Goal: Information Seeking & Learning: Learn about a topic

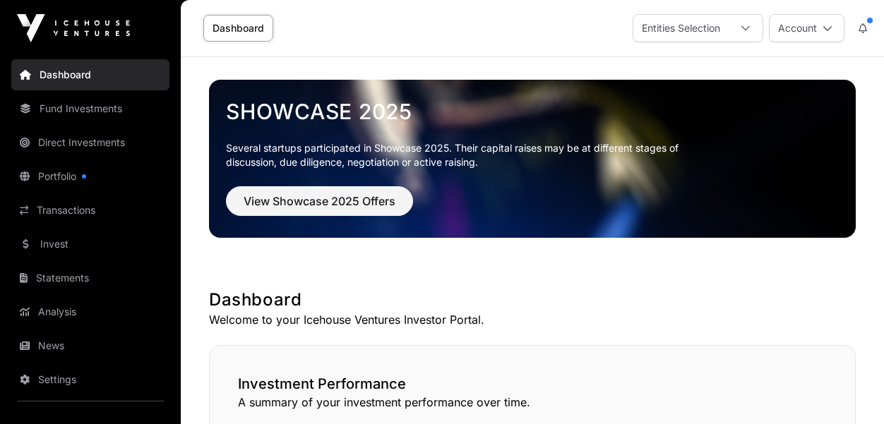
scroll to position [1000, 0]
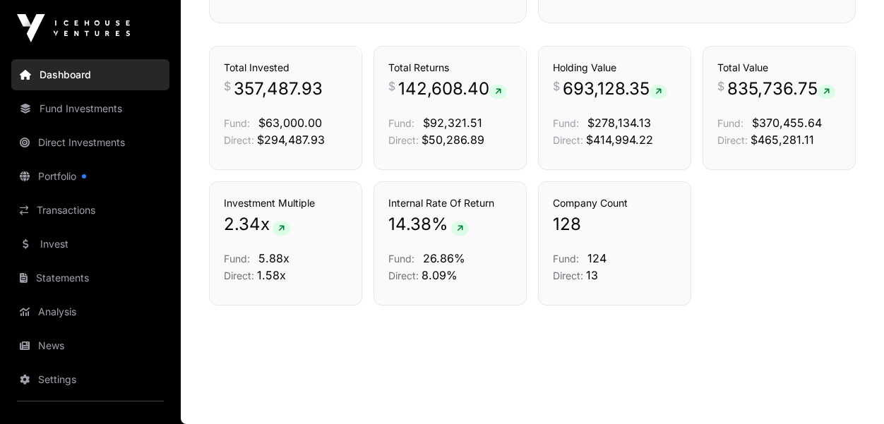
click at [76, 212] on link "Transactions" at bounding box center [90, 210] width 158 height 31
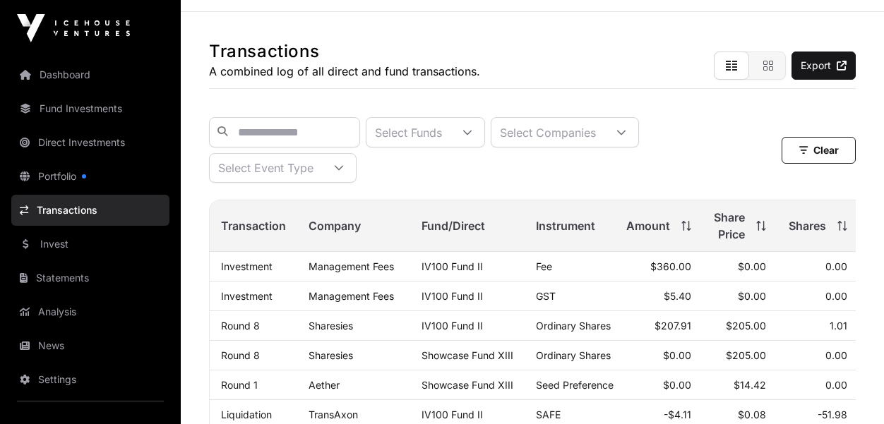
scroll to position [34, 0]
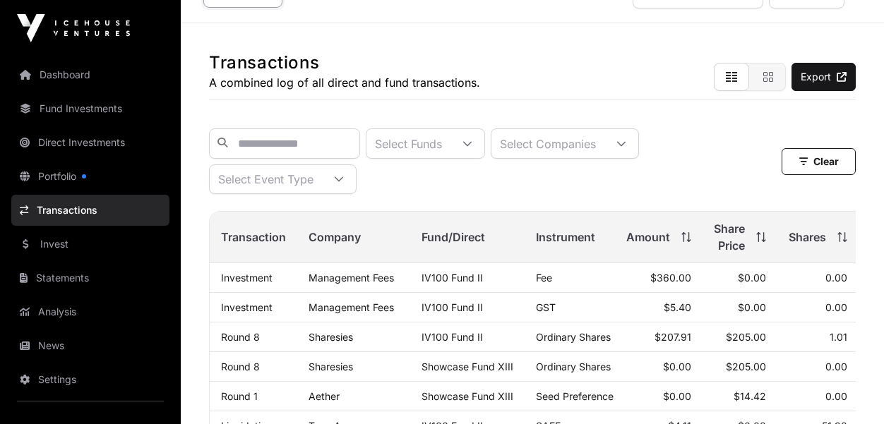
click at [243, 342] on link "Round 8" at bounding box center [240, 337] width 39 height 12
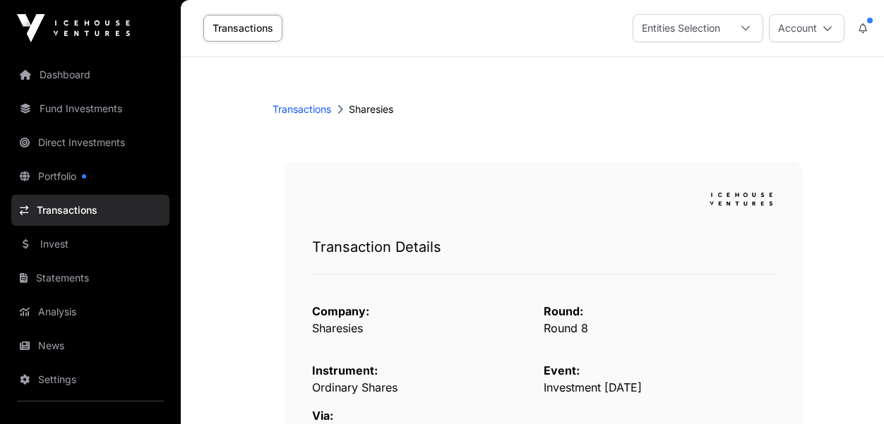
click at [61, 78] on link "Dashboard" at bounding box center [90, 74] width 158 height 31
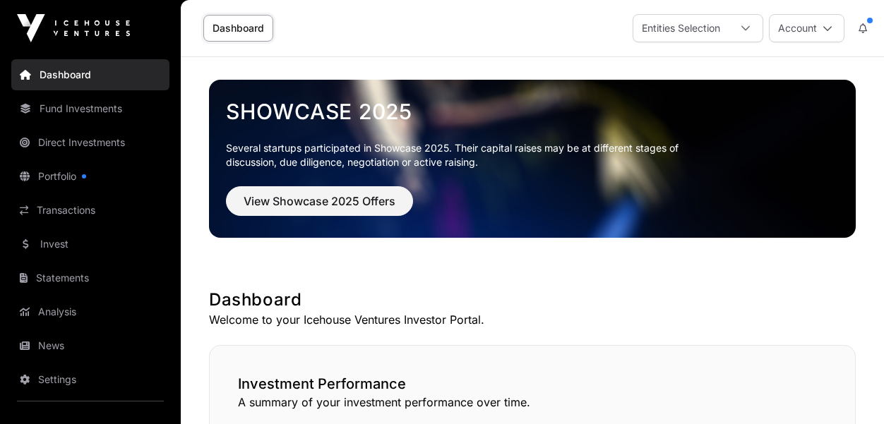
click at [743, 29] on icon at bounding box center [745, 28] width 8 height 5
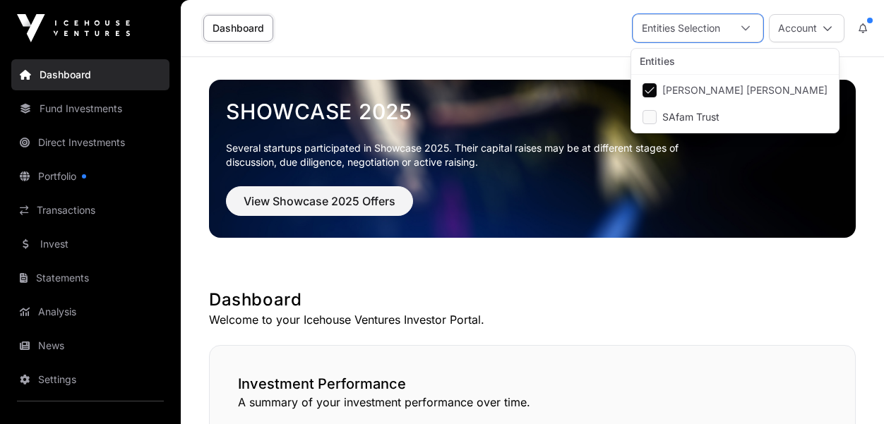
scroll to position [14, 85]
click at [743, 30] on icon at bounding box center [745, 28] width 10 height 10
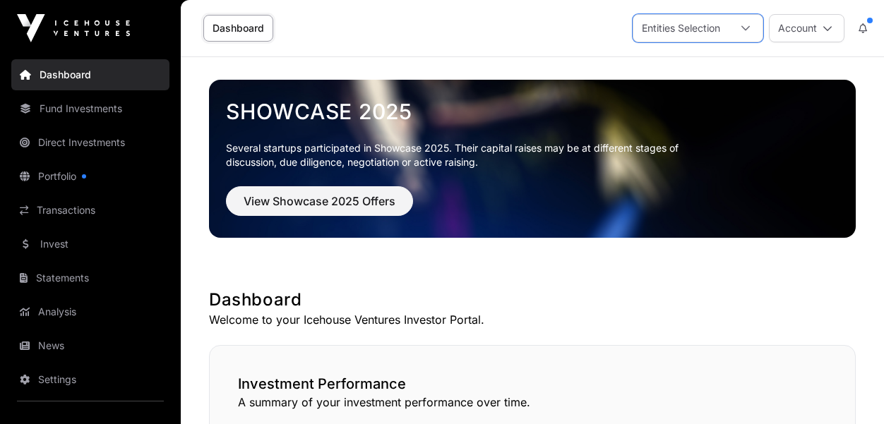
click at [835, 22] on button "Account" at bounding box center [807, 28] width 76 height 28
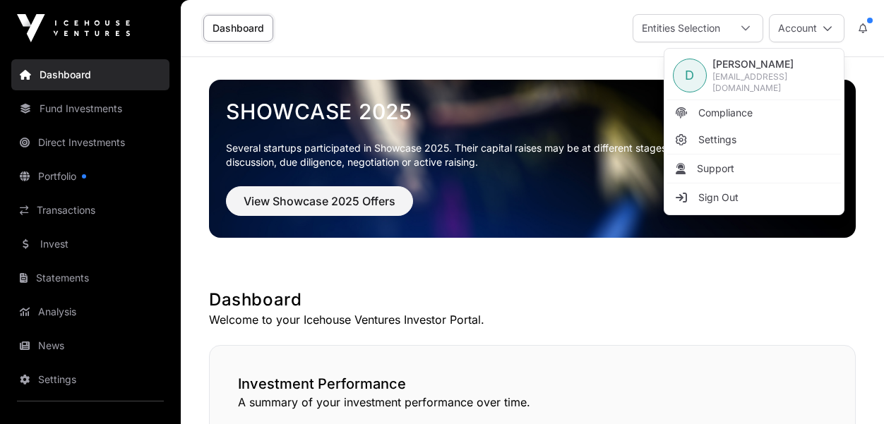
click at [520, 46] on div "Dashboard Entities Selection Account" at bounding box center [532, 28] width 686 height 56
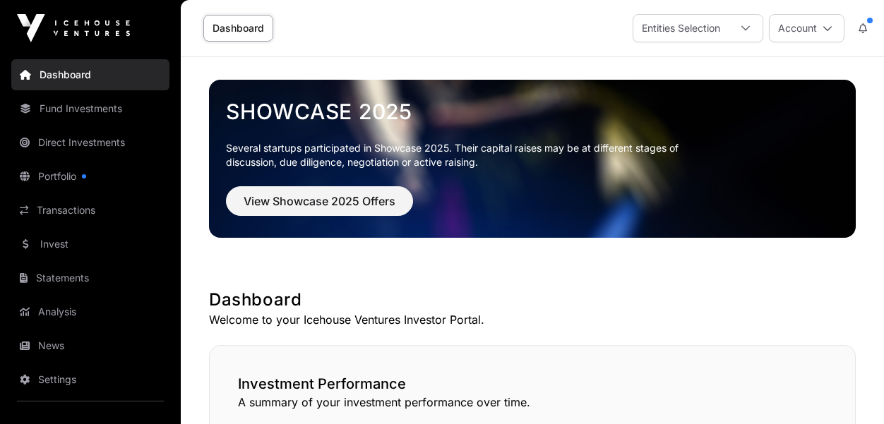
click at [83, 108] on link "Fund Investments" at bounding box center [90, 108] width 158 height 31
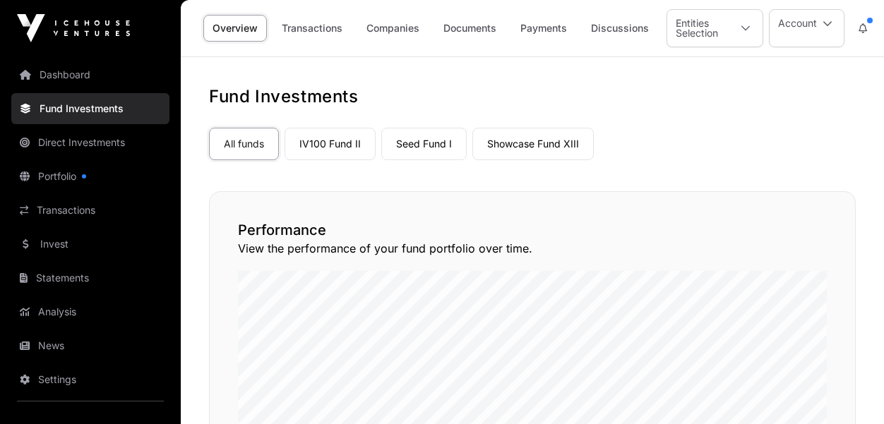
click at [335, 148] on link "IV100 Fund II" at bounding box center [329, 144] width 91 height 32
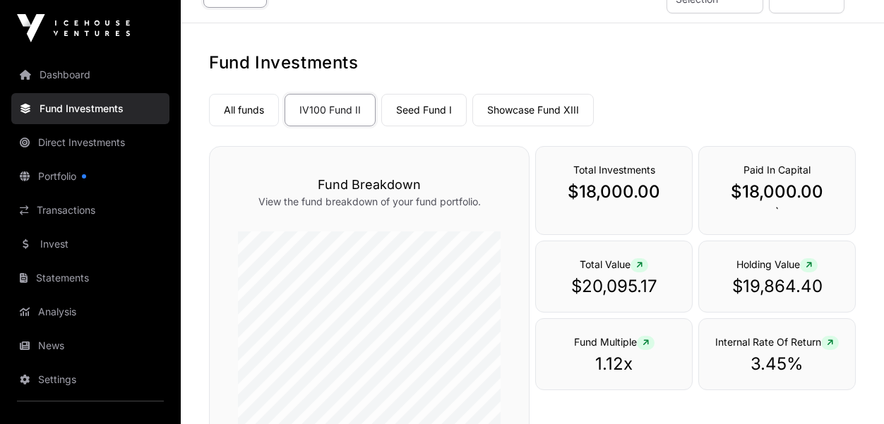
scroll to position [68, 0]
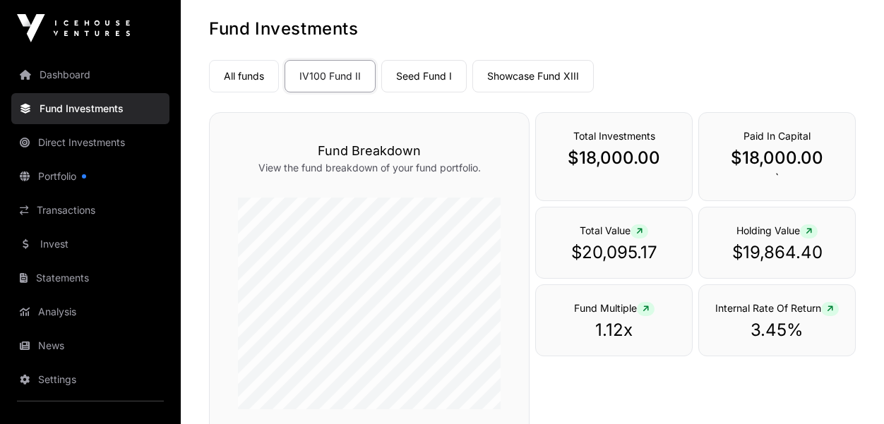
click at [431, 77] on link "Seed Fund I" at bounding box center [423, 76] width 85 height 32
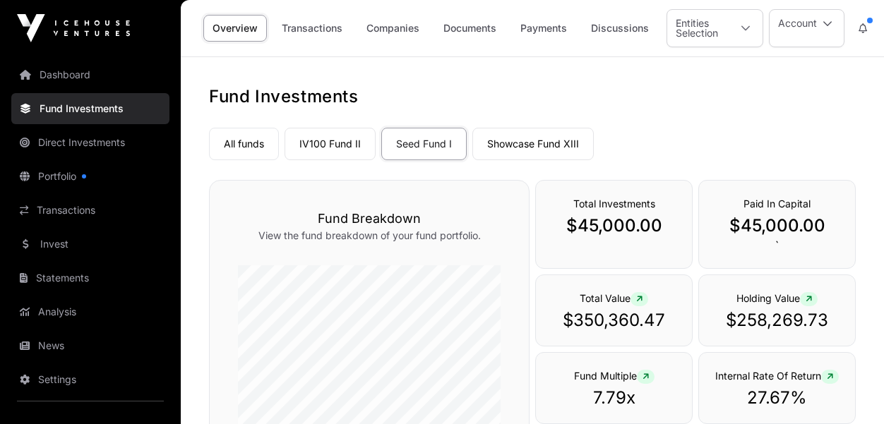
click at [383, 29] on link "Companies" at bounding box center [392, 28] width 71 height 27
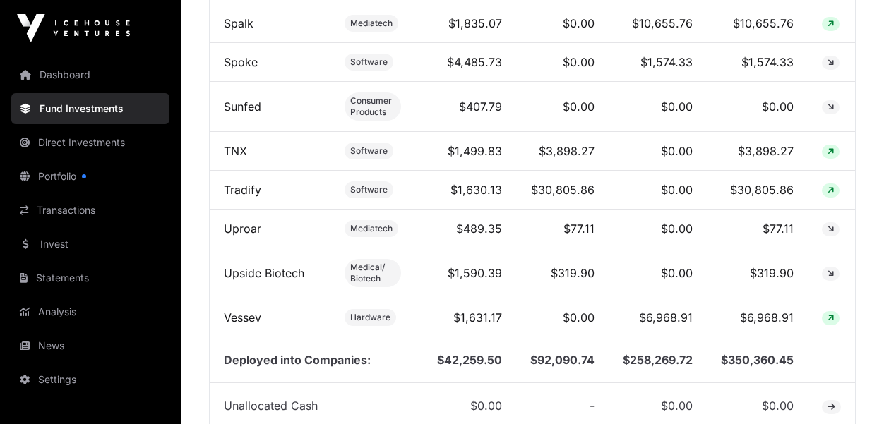
scroll to position [1796, 0]
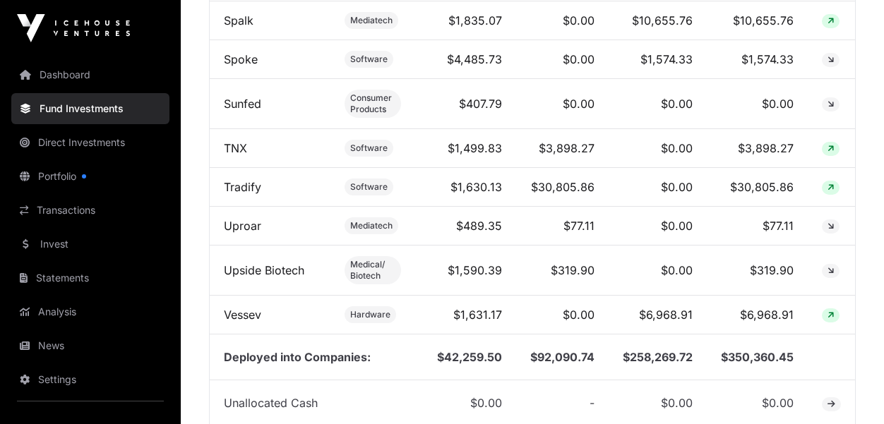
click at [599, 168] on td "$3,898.27" at bounding box center [562, 148] width 92 height 39
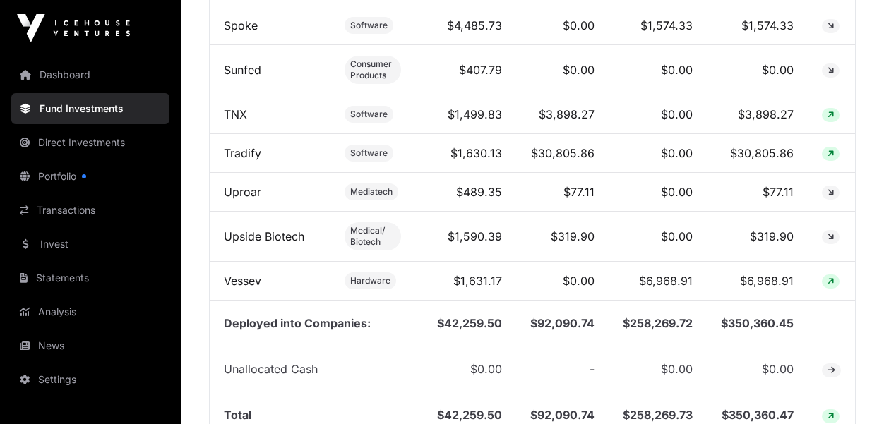
scroll to position [1863, 0]
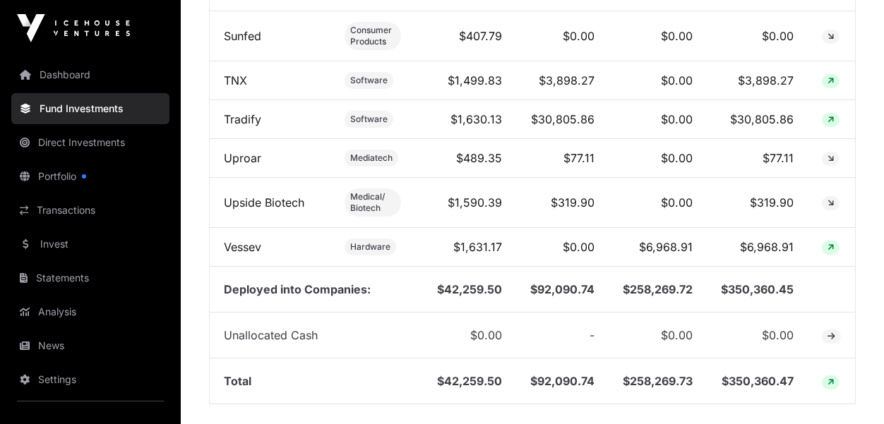
click at [78, 78] on link "Dashboard" at bounding box center [90, 74] width 158 height 31
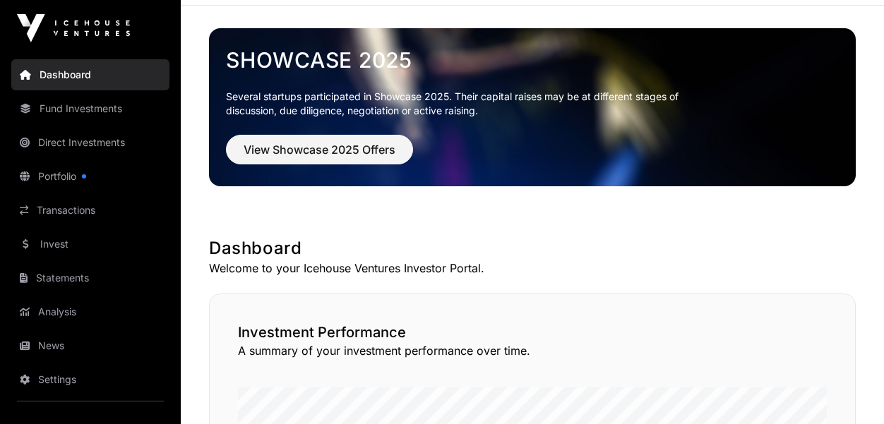
scroll to position [18, 0]
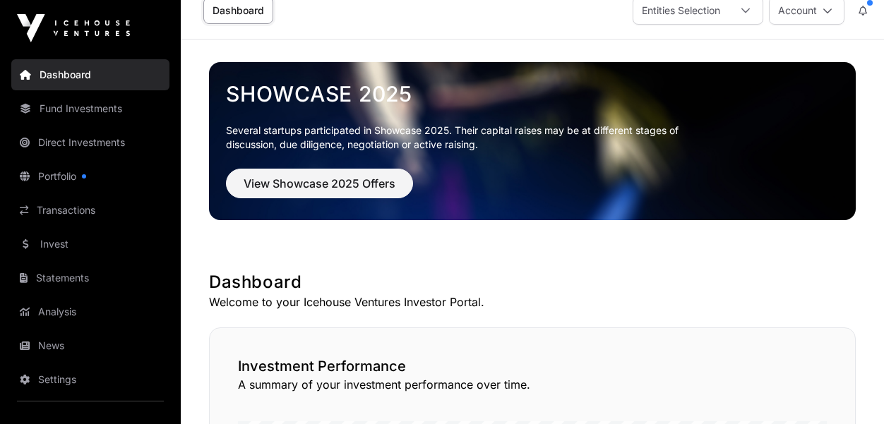
drag, startPoint x: 632, startPoint y: 270, endPoint x: 642, endPoint y: 269, distance: 9.3
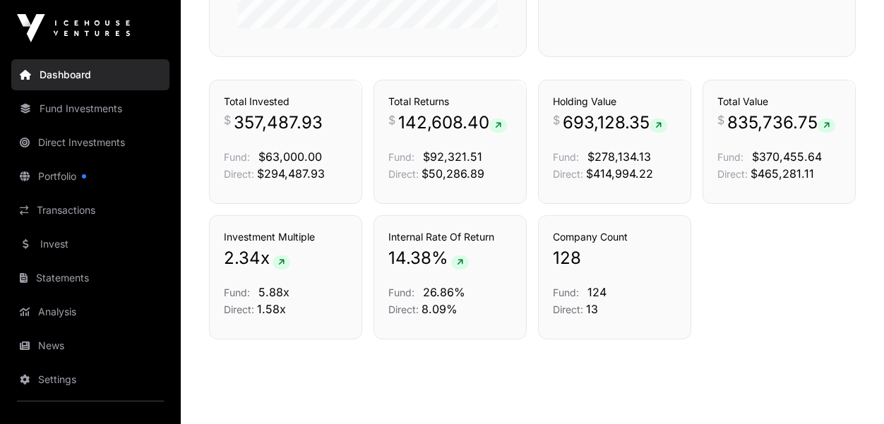
scroll to position [932, 0]
